Goal: Communication & Community: Ask a question

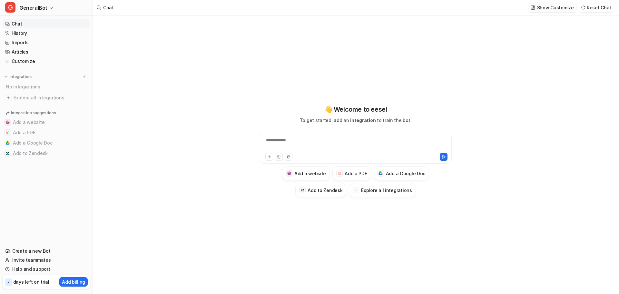
click at [569, 9] on p "Show Customize" at bounding box center [555, 7] width 37 height 7
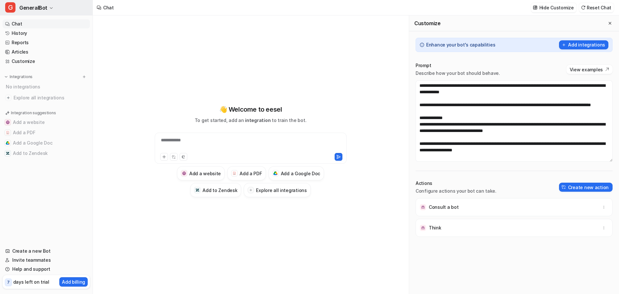
click at [49, 6] on icon "button" at bounding box center [51, 8] width 4 height 4
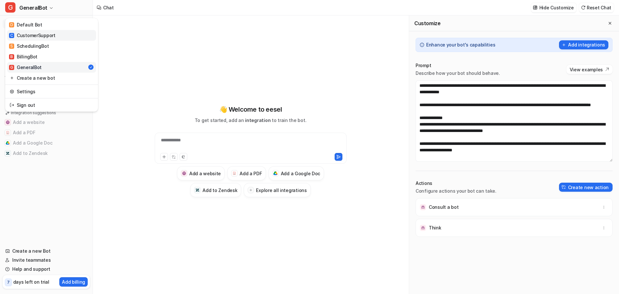
click at [47, 34] on div "C CustomerSupport" at bounding box center [32, 35] width 46 height 7
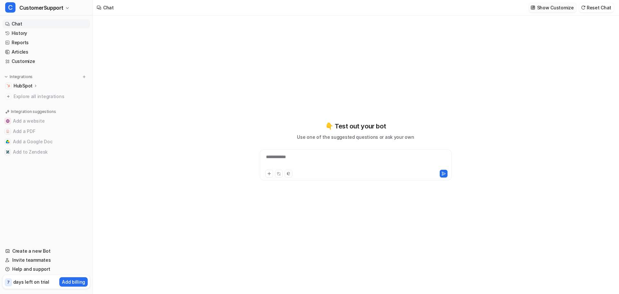
click at [569, 7] on p "Show Customize" at bounding box center [555, 7] width 37 height 7
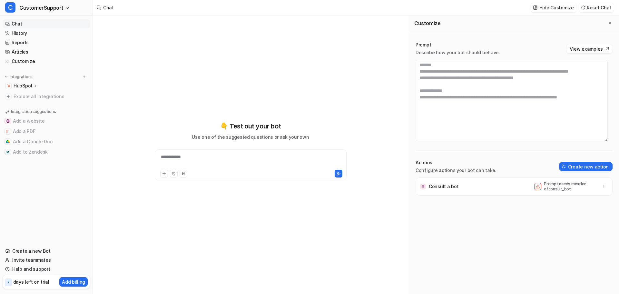
scroll to position [168, 0]
click at [254, 163] on div "**********" at bounding box center [250, 160] width 189 height 15
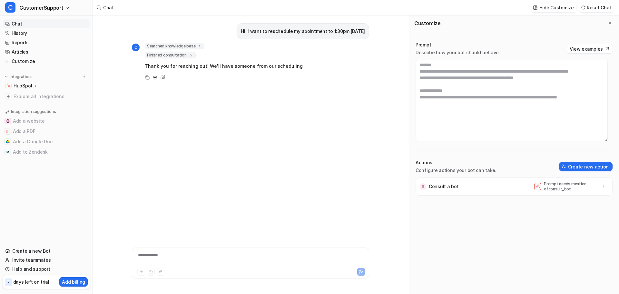
scroll to position [71, 0]
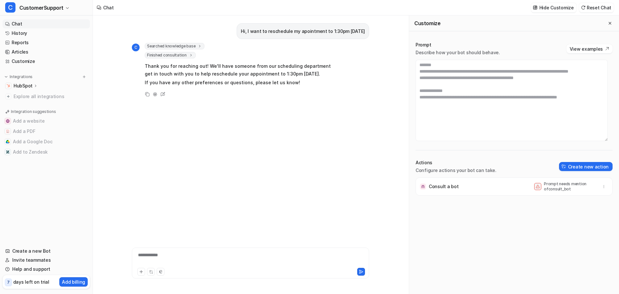
click at [176, 54] on span "Finished consultation" at bounding box center [170, 55] width 51 height 6
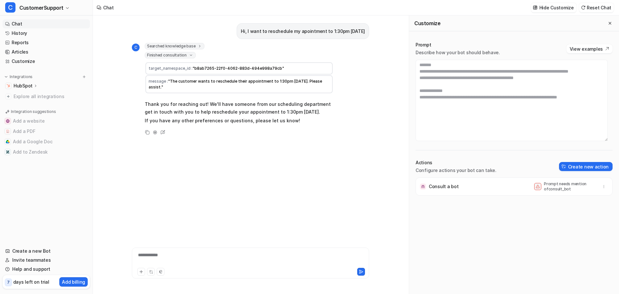
click at [176, 54] on span "Finished consultation" at bounding box center [170, 55] width 51 height 6
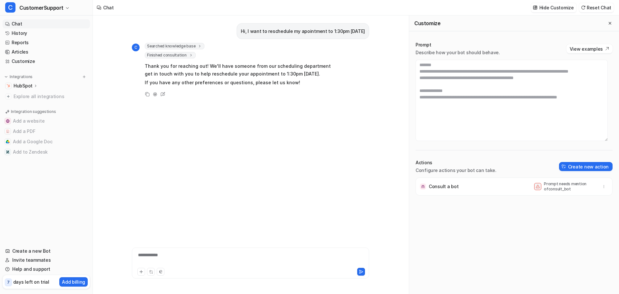
scroll to position [32, 0]
click at [64, 12] on button "C CustomerSupport" at bounding box center [46, 7] width 93 height 15
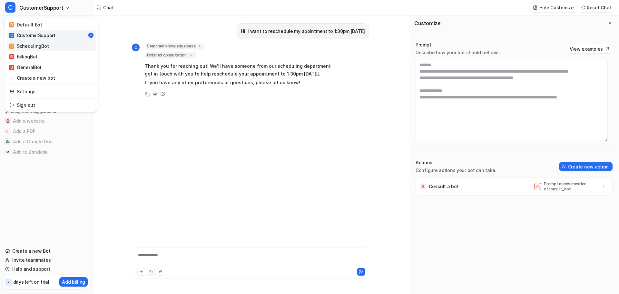
click at [55, 47] on link "S SchedulingBot" at bounding box center [51, 46] width 89 height 11
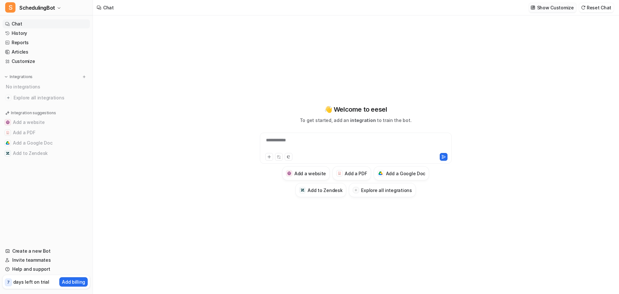
click at [550, 9] on p "Show Customize" at bounding box center [555, 7] width 37 height 7
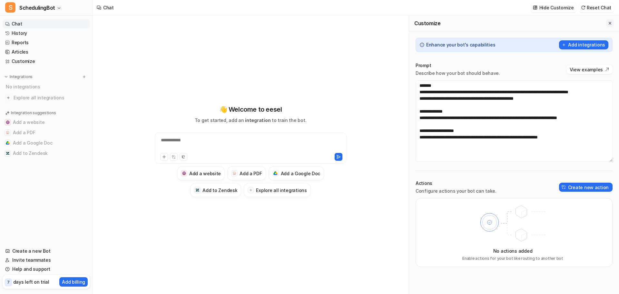
click at [611, 23] on icon "Close flyout" at bounding box center [610, 23] width 5 height 5
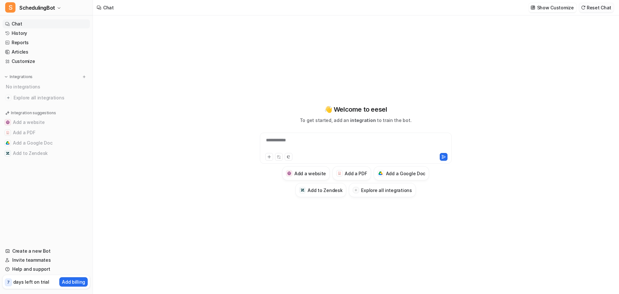
click at [607, 6] on button "Reset Chat" at bounding box center [596, 7] width 35 height 9
click at [560, 10] on p "Show Customize" at bounding box center [555, 7] width 37 height 7
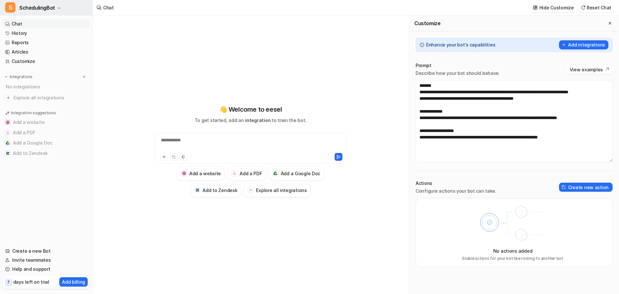
click at [51, 11] on span "SchedulingBot" at bounding box center [37, 7] width 36 height 9
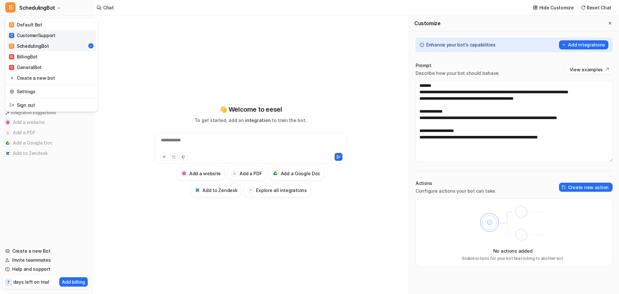
click at [44, 37] on div "C CustomerSupport" at bounding box center [32, 35] width 46 height 7
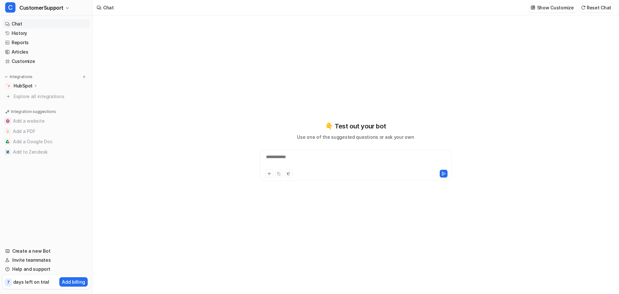
click at [275, 156] on div "**********" at bounding box center [355, 160] width 189 height 15
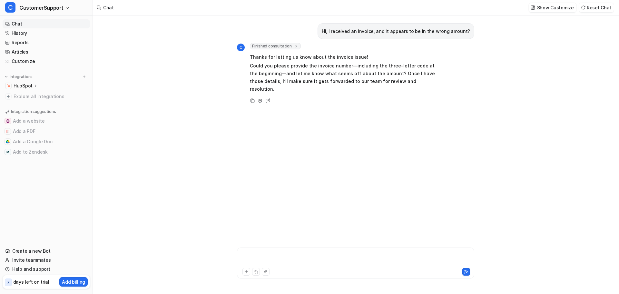
click at [299, 256] on div at bounding box center [356, 258] width 234 height 15
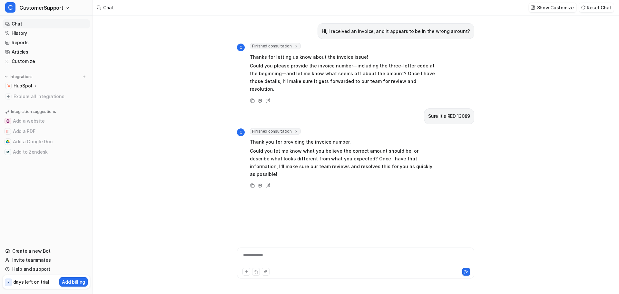
click at [320, 255] on div "**********" at bounding box center [356, 258] width 234 height 15
click at [37, 270] on link "Help and support" at bounding box center [46, 268] width 87 height 9
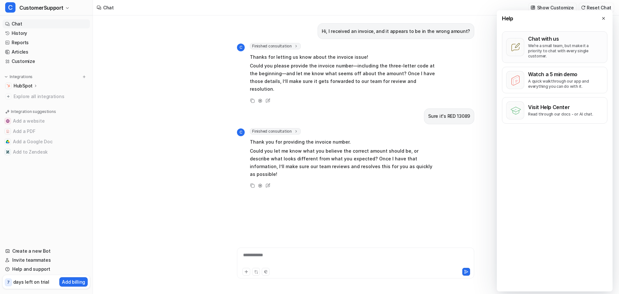
click at [565, 53] on p "We’re a small team, but make it a priority to chat with every single customer." at bounding box center [565, 50] width 75 height 15
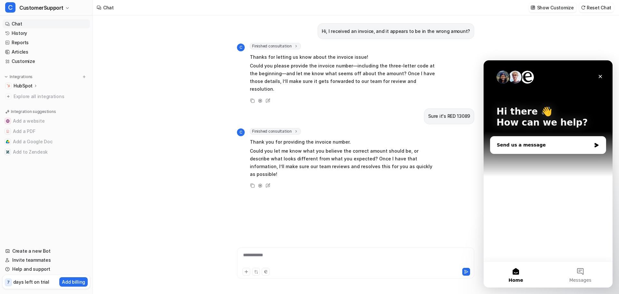
click at [559, 148] on div "Send us a message" at bounding box center [544, 145] width 94 height 7
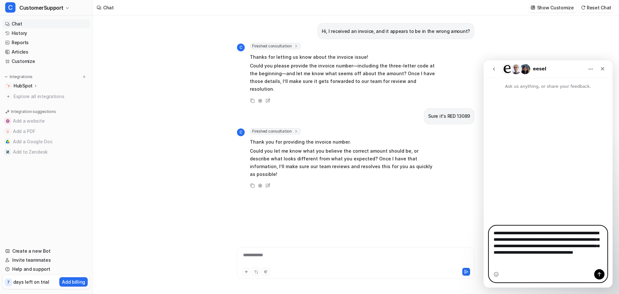
drag, startPoint x: 549, startPoint y: 266, endPoint x: 428, endPoint y: 210, distance: 132.7
click at [484, 210] on html "**********" at bounding box center [548, 173] width 129 height 227
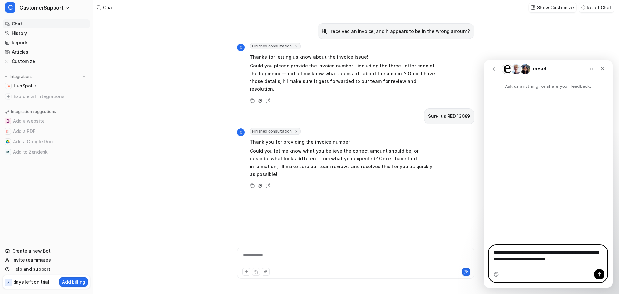
type textarea "**********"
